Goal: Transaction & Acquisition: Purchase product/service

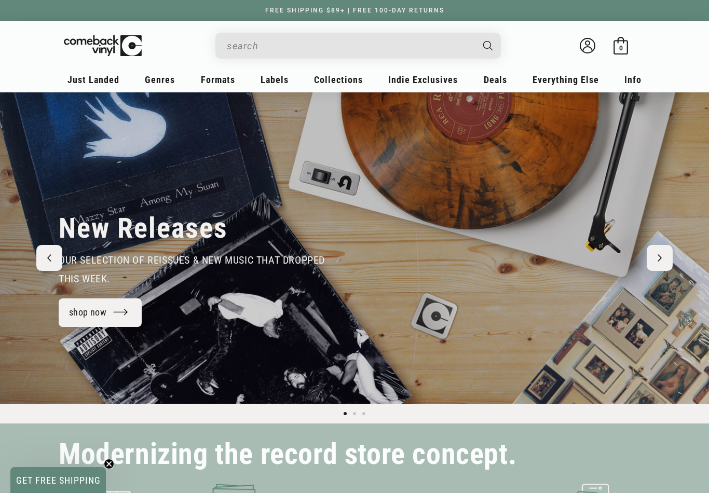
click at [281, 35] on input "When autocomplete results are available use up and down arrows to review and en…" at bounding box center [350, 45] width 246 height 21
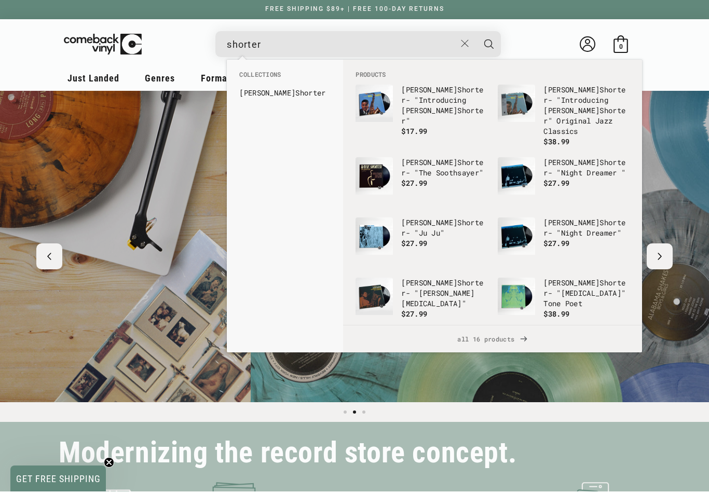
scroll to position [0, 709]
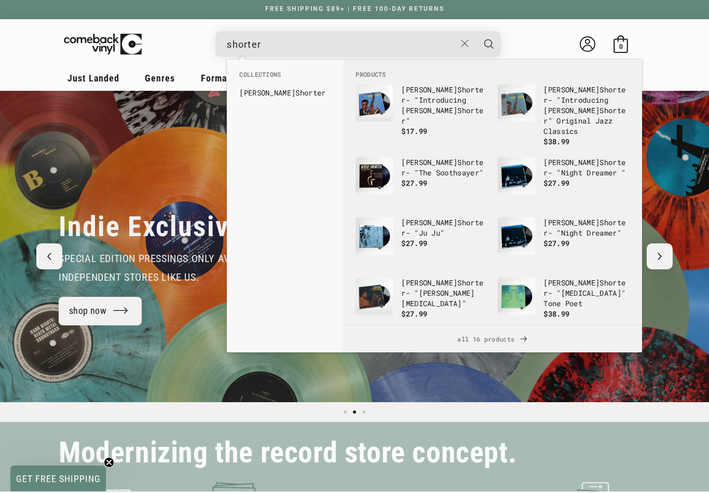
type input "shorter"
click at [289, 145] on div "Collections [PERSON_NAME]" at bounding box center [285, 207] width 116 height 293
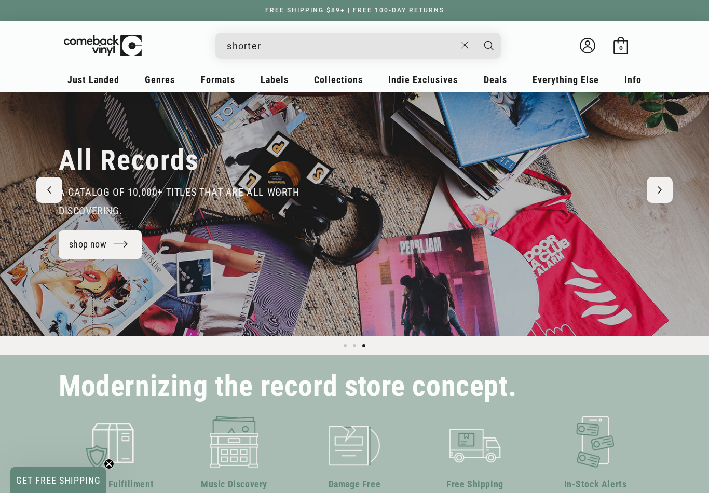
scroll to position [0, 0]
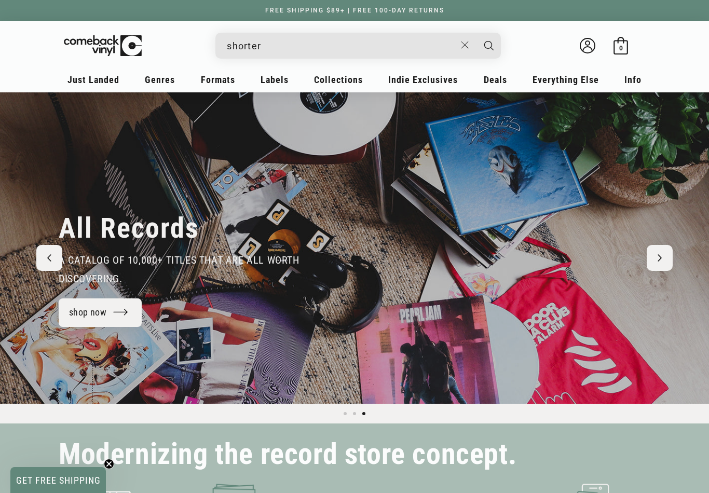
click at [294, 47] on input "shorter" at bounding box center [341, 45] width 229 height 21
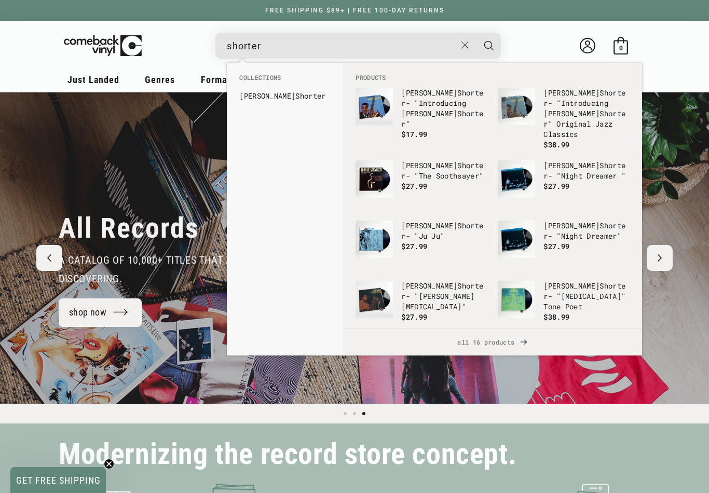
click at [430, 106] on p "[PERSON_NAME] - "Introducing [PERSON_NAME] "" at bounding box center [444, 109] width 86 height 42
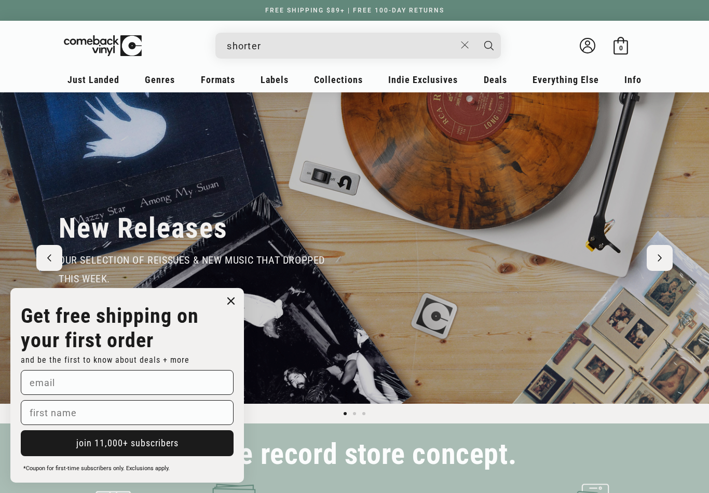
click at [228, 289] on form "Get free shipping on your first order and be the first to know about deals + mo…" at bounding box center [127, 385] width 234 height 195
click at [235, 299] on circle "Close dialog" at bounding box center [231, 301] width 15 height 15
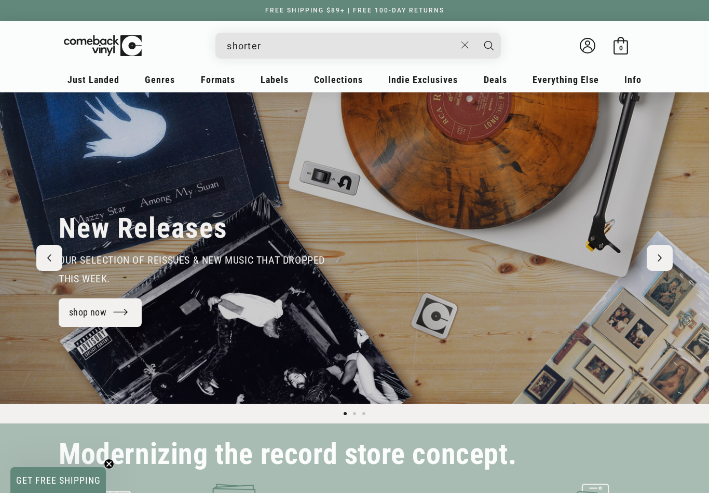
click at [276, 49] on input "shorter" at bounding box center [341, 45] width 229 height 21
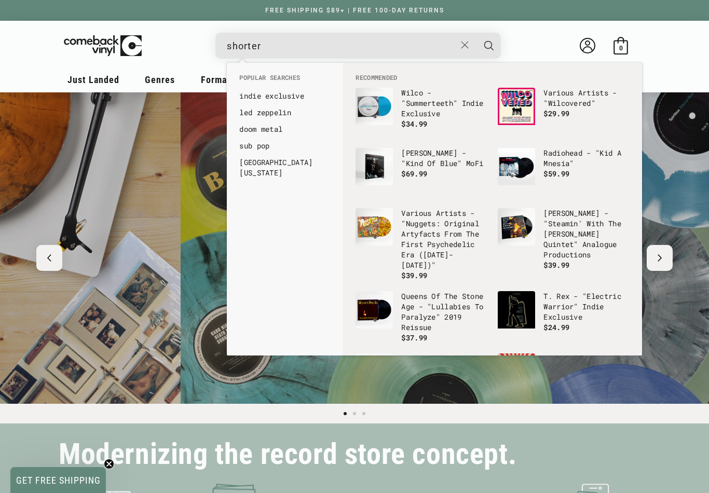
scroll to position [0, 709]
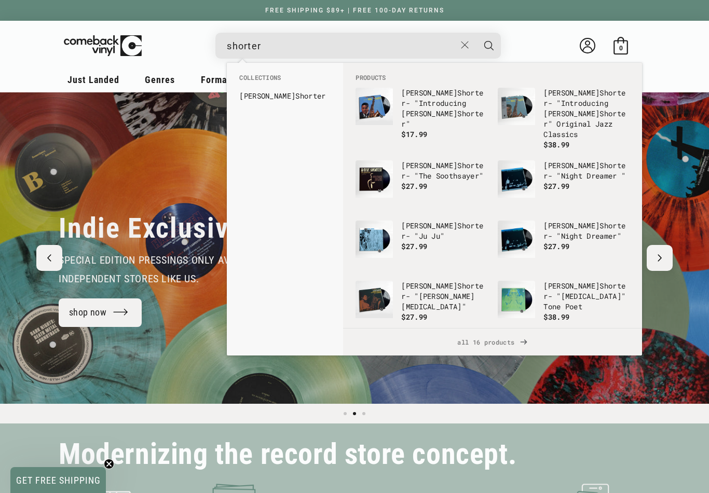
type input "shorter"
click at [295, 96] on b "Shorter" at bounding box center [310, 96] width 30 height 10
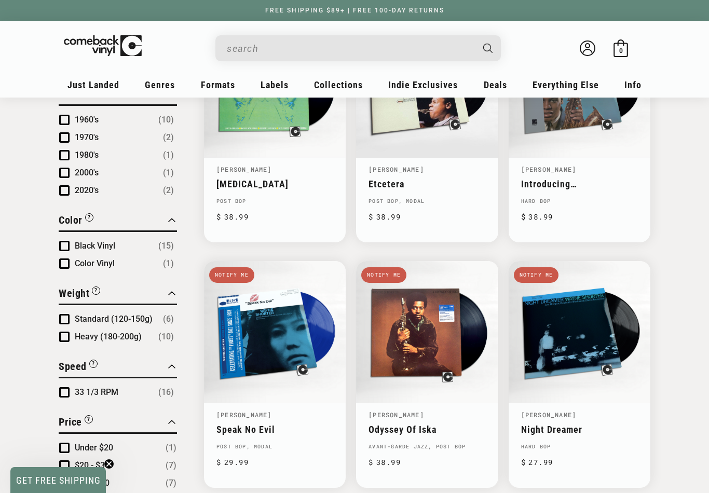
scroll to position [445, 0]
